Goal: Task Accomplishment & Management: Use online tool/utility

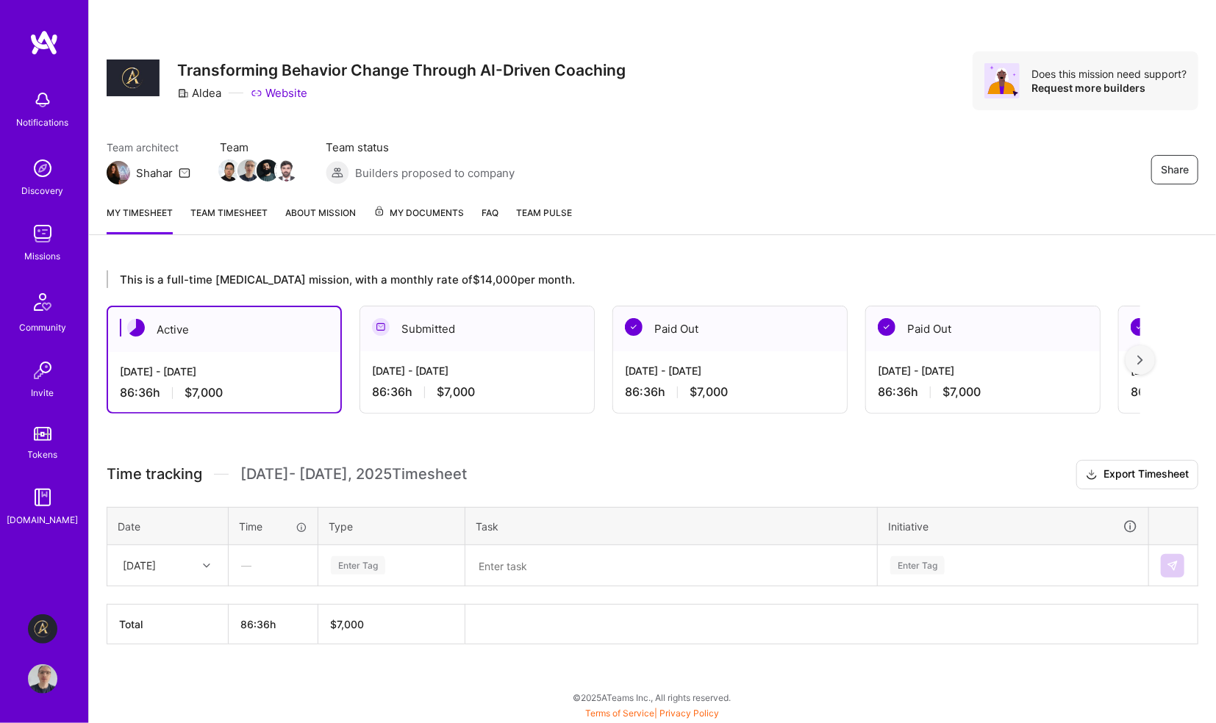
click at [206, 563] on icon at bounding box center [206, 565] width 7 height 7
click at [185, 606] on div "[DATE]" at bounding box center [167, 607] width 119 height 27
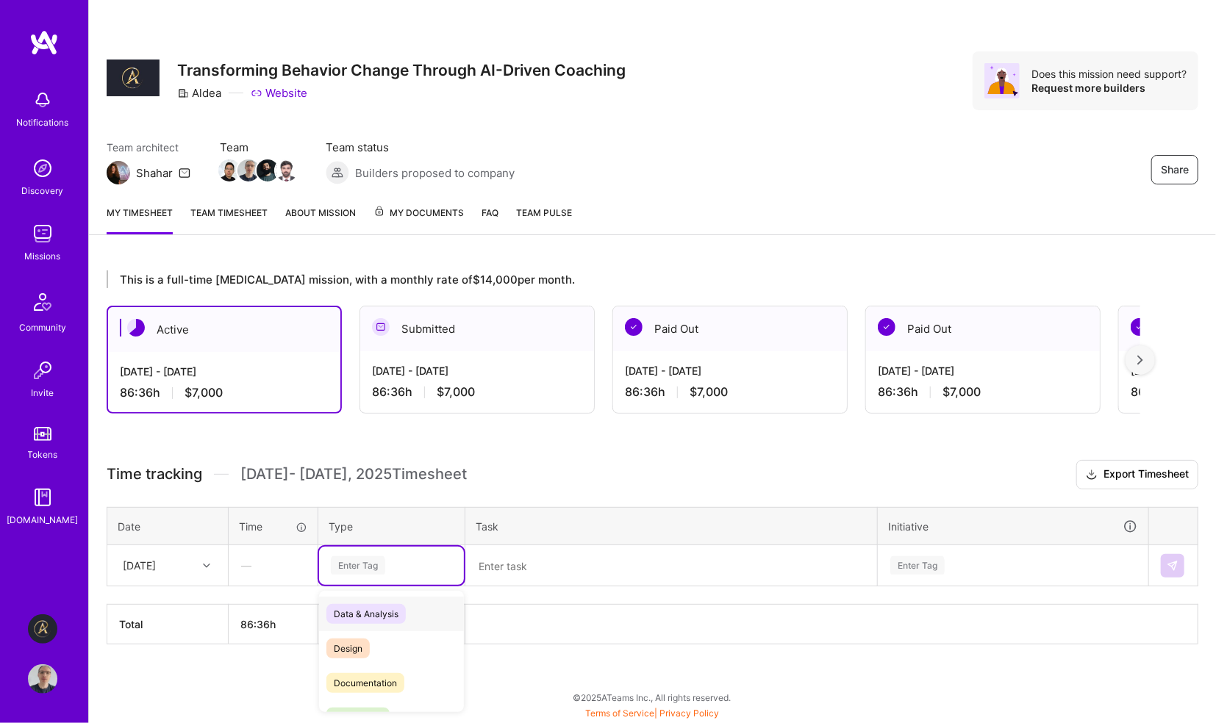
click at [368, 562] on div "Enter Tag" at bounding box center [358, 565] width 54 height 23
click at [359, 708] on span "Engineering" at bounding box center [357, 718] width 63 height 20
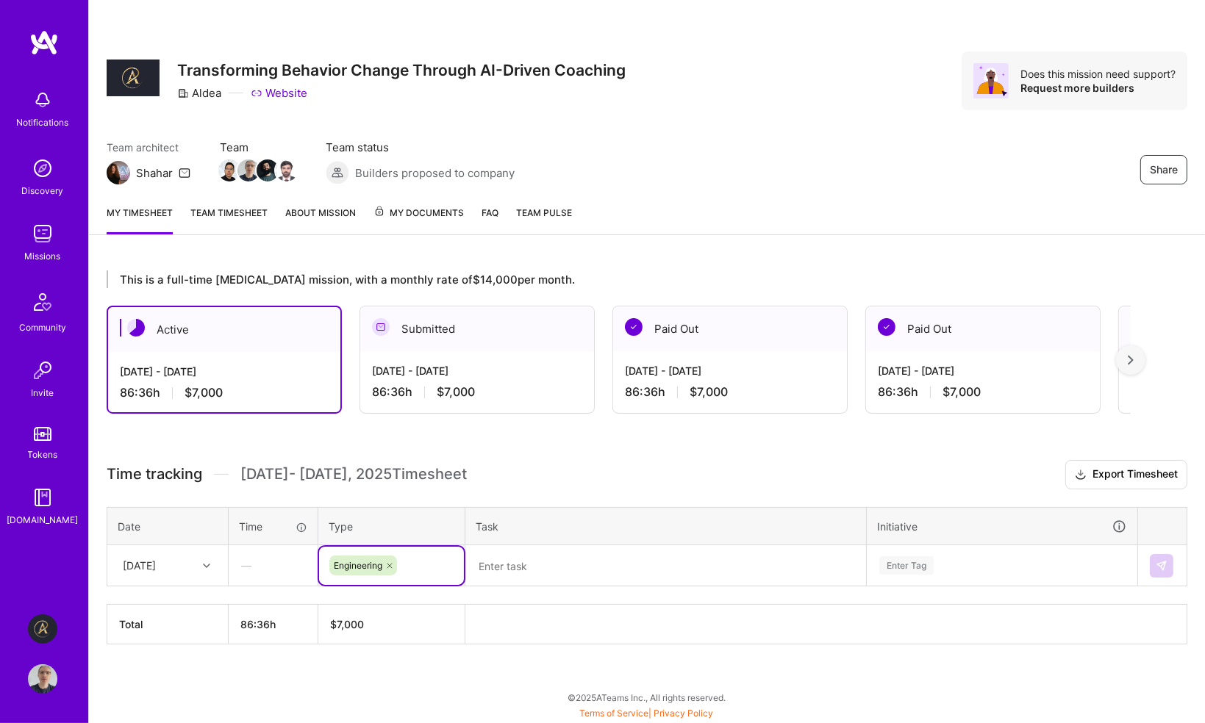
click at [983, 566] on div "Enter Tag" at bounding box center [1002, 566] width 269 height 38
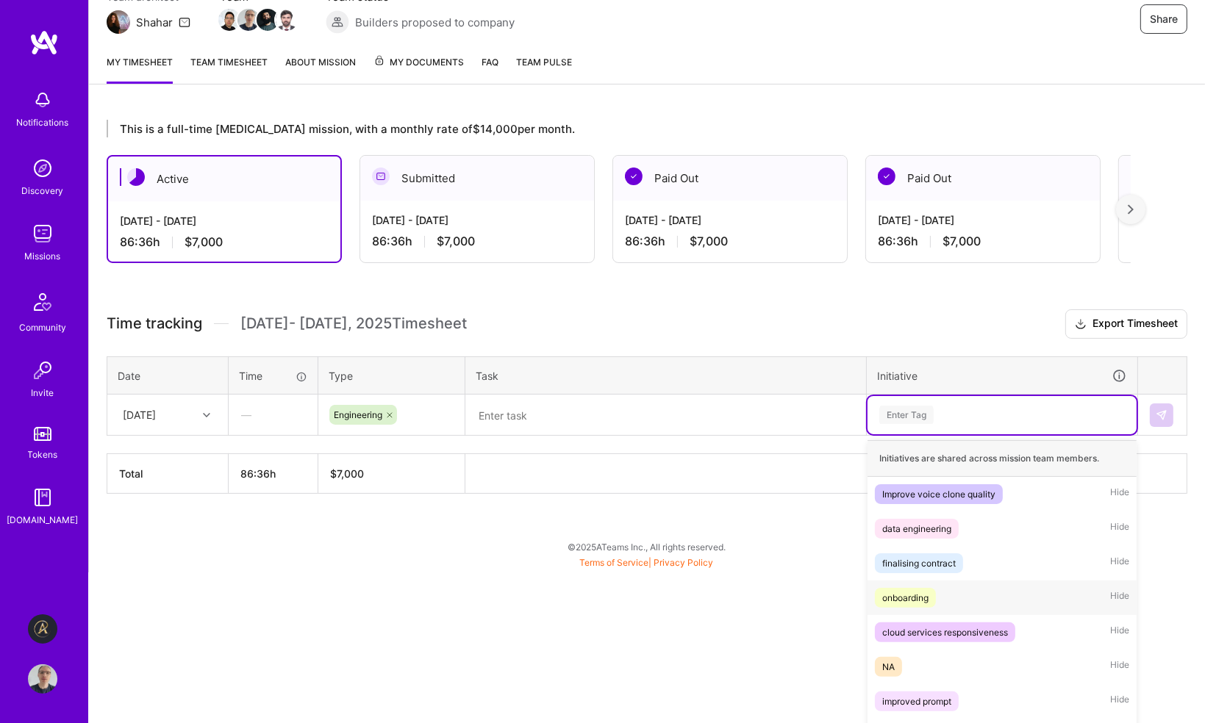
scroll to position [167, 0]
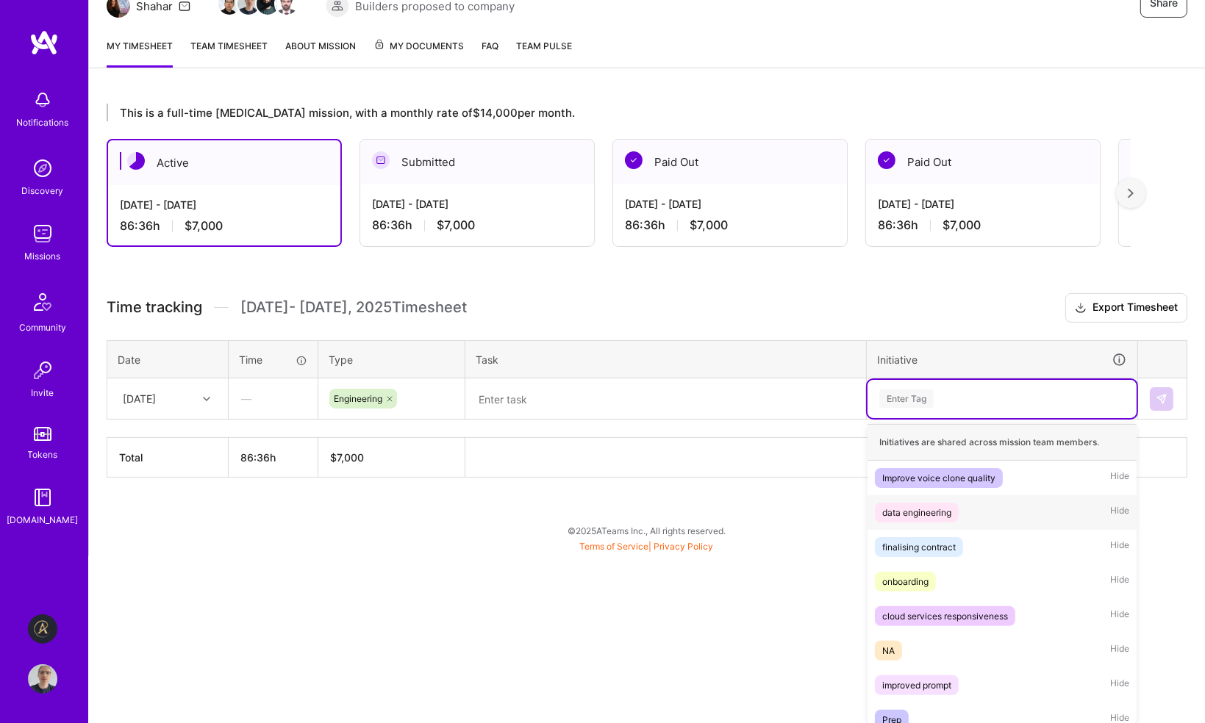
click at [934, 510] on div "data engineering" at bounding box center [916, 512] width 69 height 15
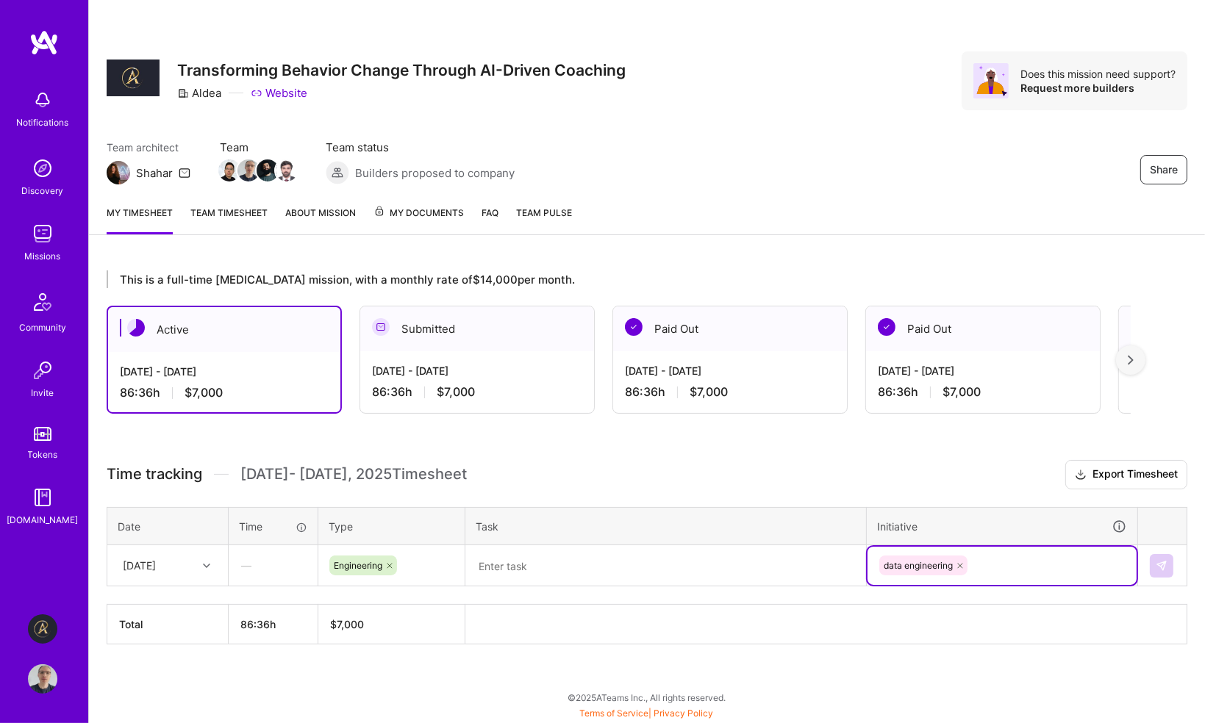
scroll to position [0, 0]
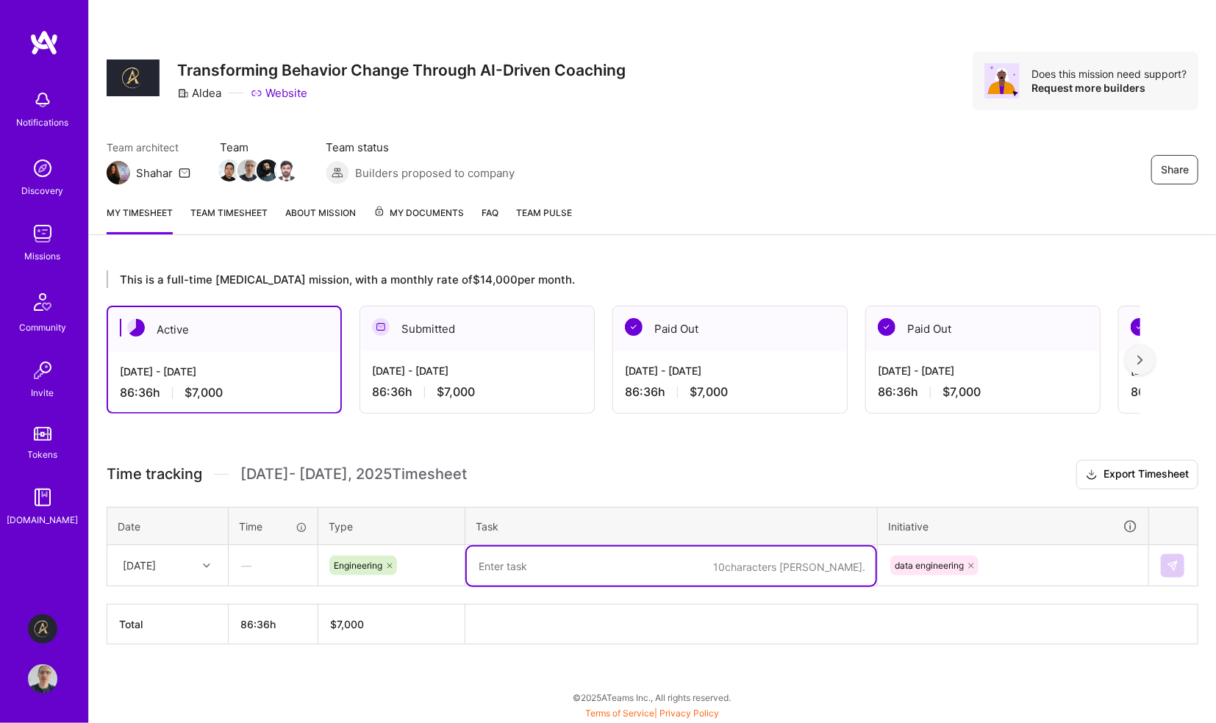
click at [529, 564] on textarea at bounding box center [671, 566] width 409 height 39
type textarea "i"
type textarea "initial assessment of the use of Granary dataset"
click at [1176, 563] on img at bounding box center [1173, 566] width 12 height 12
